Goal: Task Accomplishment & Management: Complete application form

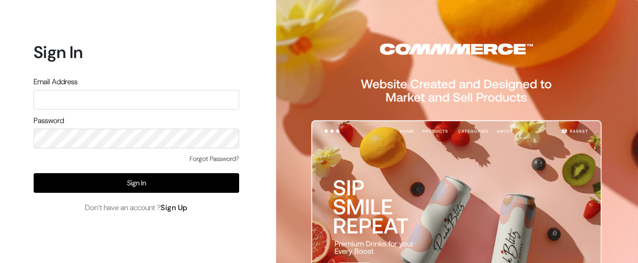
click at [185, 206] on link "Sign Up" at bounding box center [174, 207] width 27 height 10
